Goal: Task Accomplishment & Management: Manage account settings

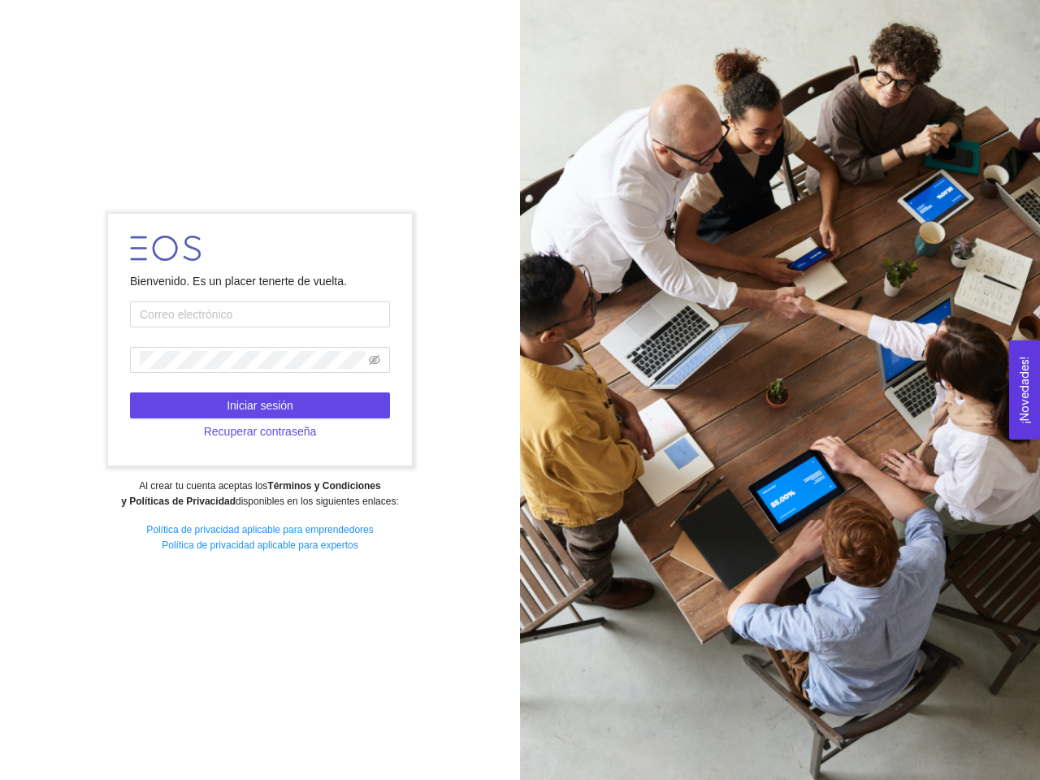
click at [520, 390] on div at bounding box center [780, 390] width 520 height 780
click at [375, 360] on icon "eye-invisible" at bounding box center [374, 360] width 11 height 10
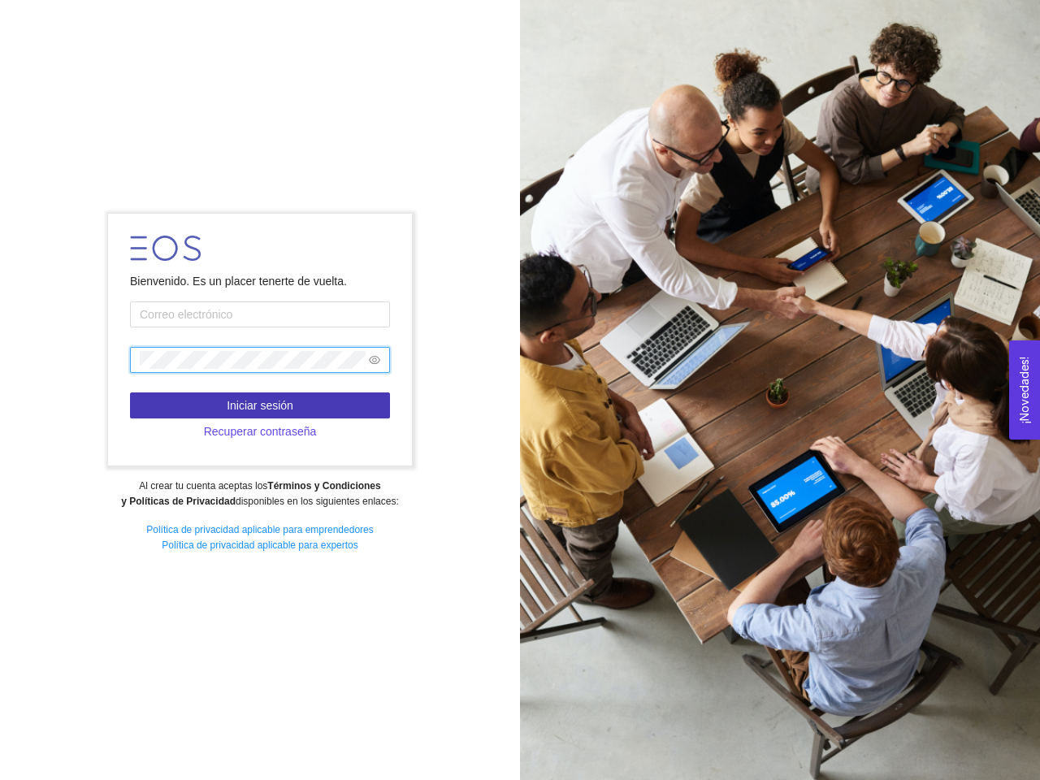
click at [260, 405] on span "Iniciar sesión" at bounding box center [260, 406] width 67 height 18
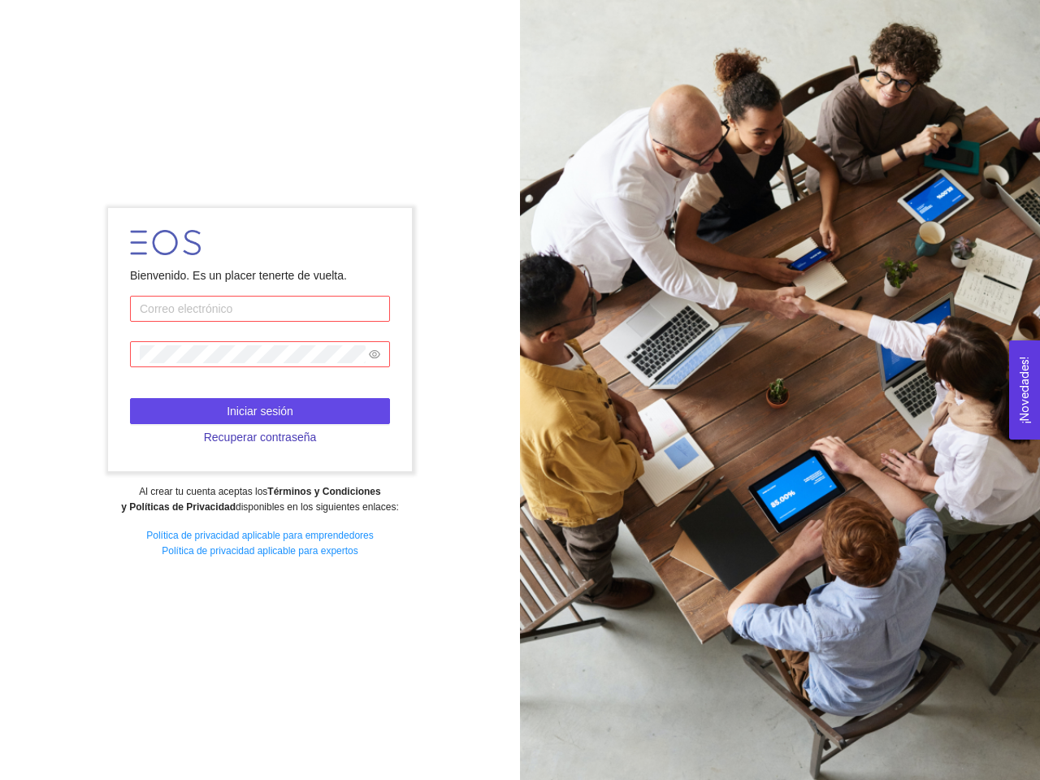
click at [260, 431] on span "Recuperar contraseña" at bounding box center [260, 437] width 113 height 18
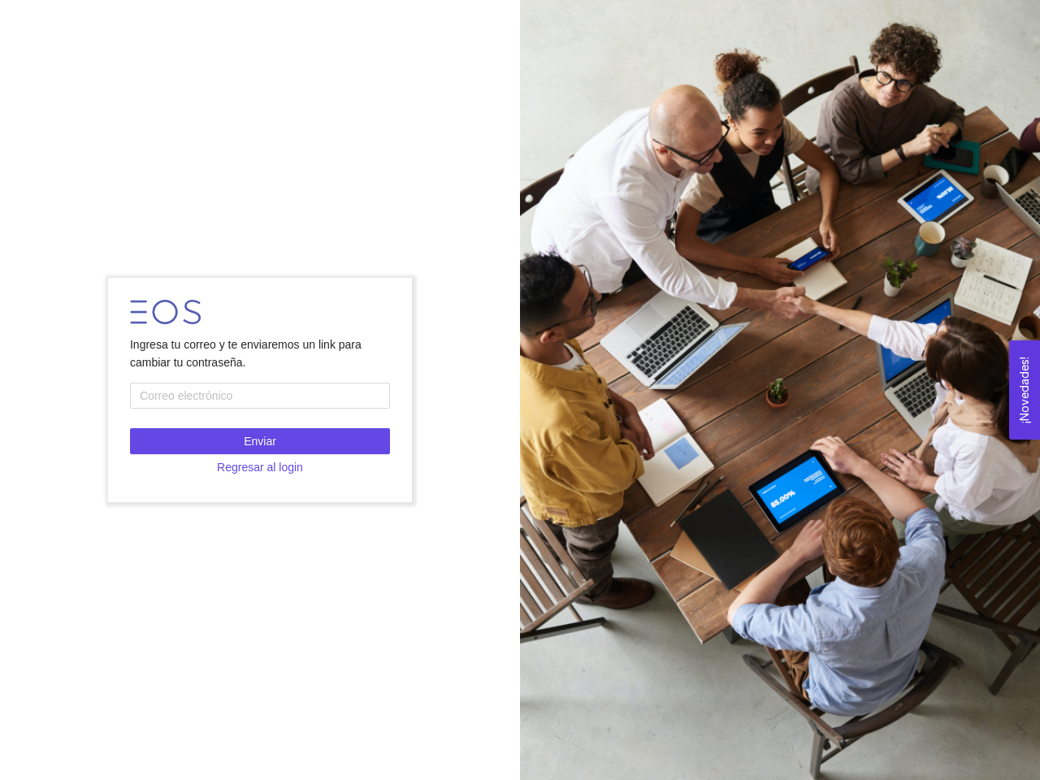
click at [1025, 389] on button "¡Novedades! 0" at bounding box center [1024, 389] width 31 height 99
